Goal: Task Accomplishment & Management: Complete application form

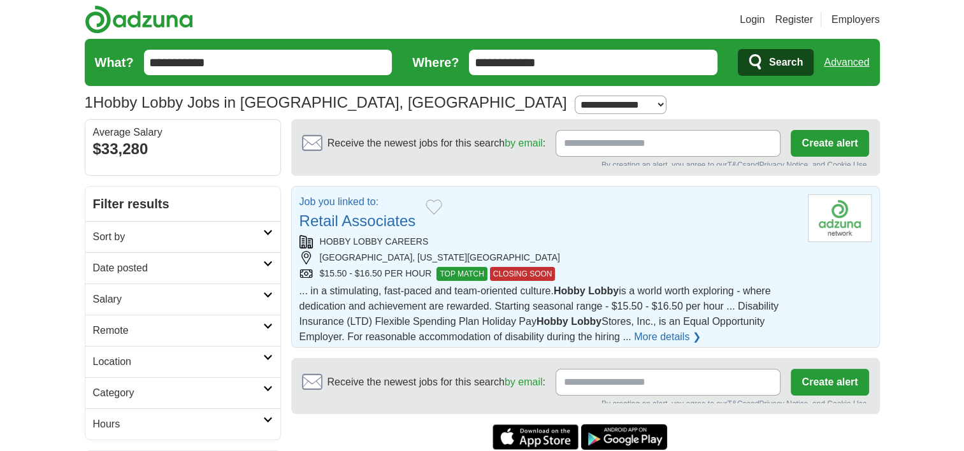
click at [602, 372] on section "Receive the newest jobs for this search by email : Create alert By creating an …" at bounding box center [585, 385] width 589 height 55
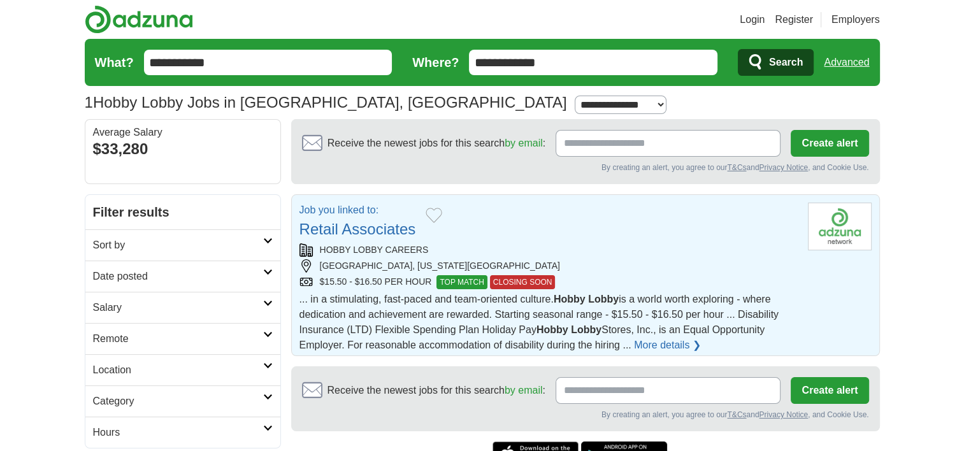
type input "**********"
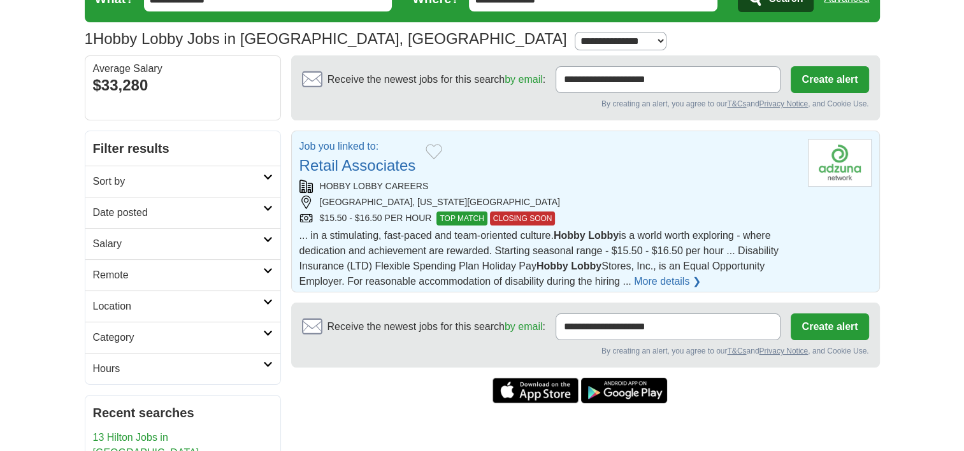
scroll to position [127, 0]
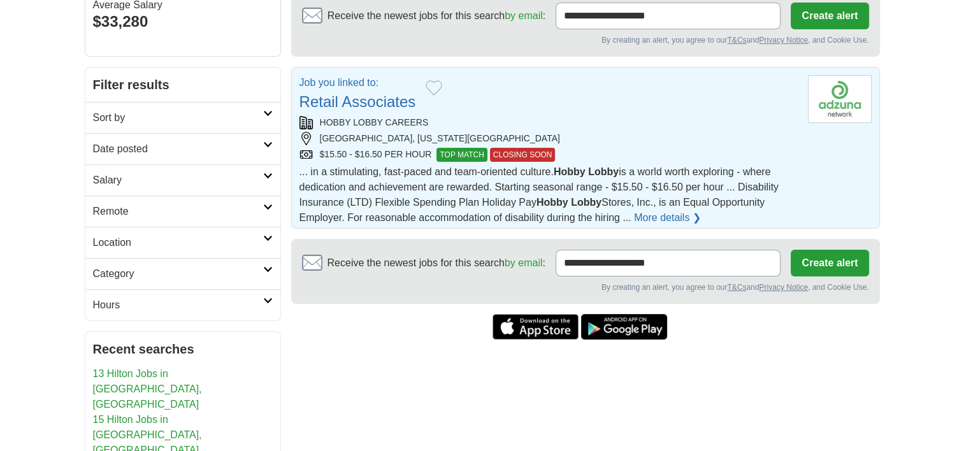
click at [831, 258] on button "Create alert" at bounding box center [830, 263] width 78 height 27
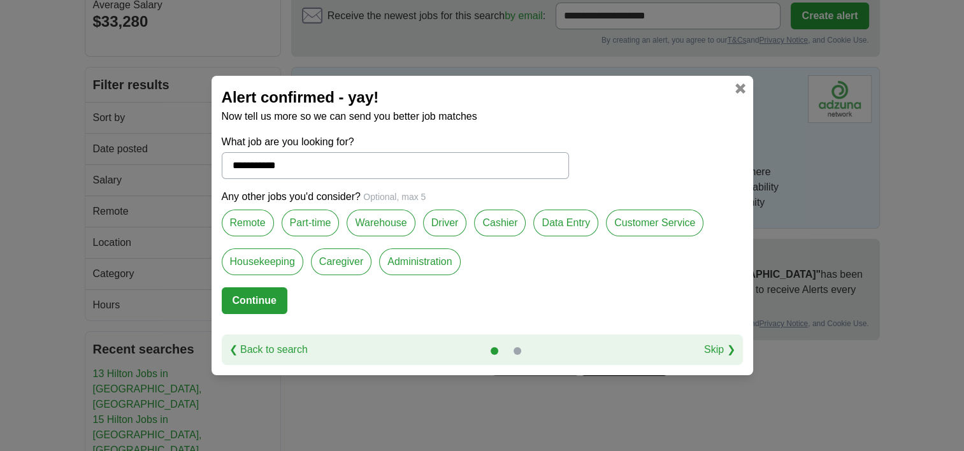
click at [245, 212] on label "Remote" at bounding box center [248, 223] width 52 height 27
click at [307, 219] on label "Part-time" at bounding box center [311, 223] width 58 height 27
drag, startPoint x: 307, startPoint y: 219, endPoint x: 316, endPoint y: 222, distance: 10.3
click at [316, 222] on label "Part-time" at bounding box center [311, 223] width 58 height 27
click at [509, 220] on label "Cashier" at bounding box center [500, 223] width 52 height 27
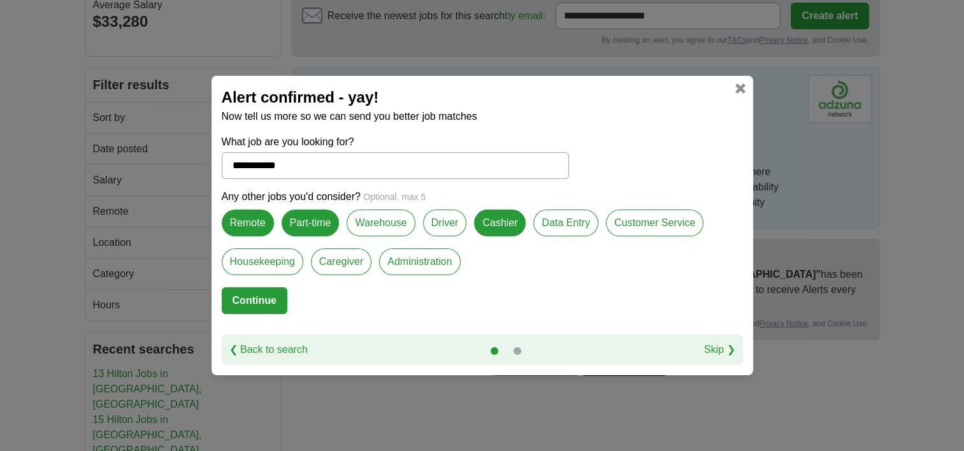
click at [557, 218] on label "Data Entry" at bounding box center [565, 223] width 65 height 27
click at [614, 226] on label "Customer Service" at bounding box center [655, 223] width 98 height 27
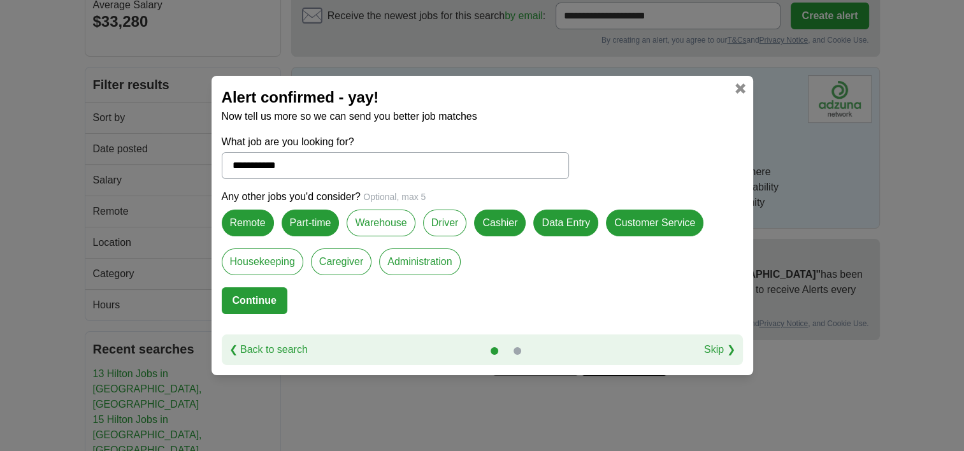
click at [255, 300] on button "Continue" at bounding box center [255, 300] width 66 height 27
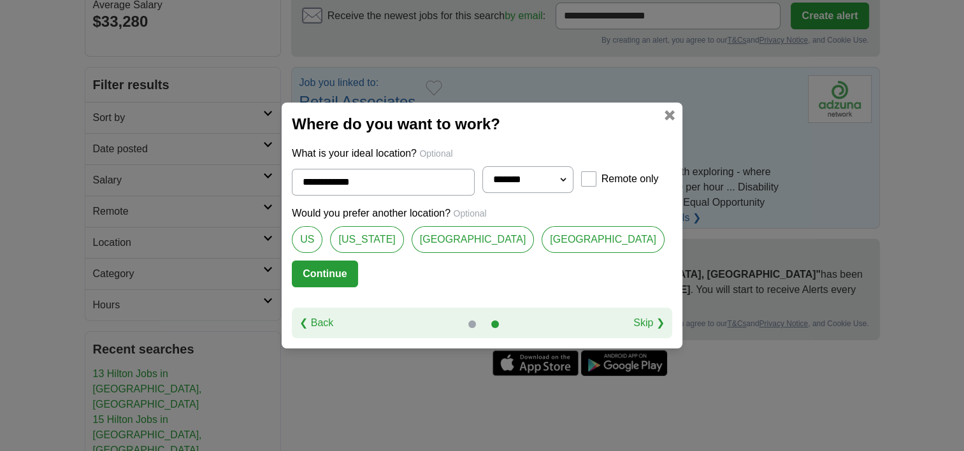
click at [321, 240] on link "US" at bounding box center [307, 239] width 31 height 27
click at [403, 234] on link "[US_STATE]" at bounding box center [366, 239] width 73 height 27
type input "********"
click at [342, 271] on button "Continue" at bounding box center [325, 274] width 66 height 27
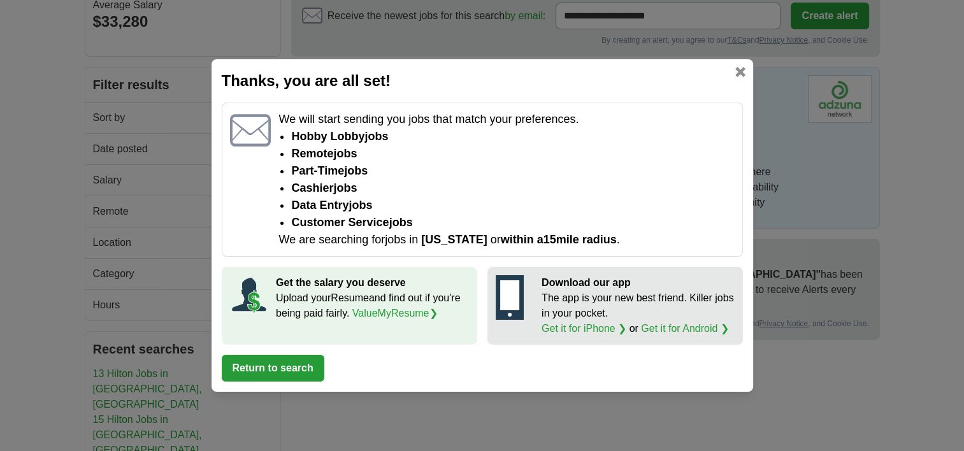
click at [738, 67] on link at bounding box center [740, 72] width 10 height 10
